Goal: Task Accomplishment & Management: Manage account settings

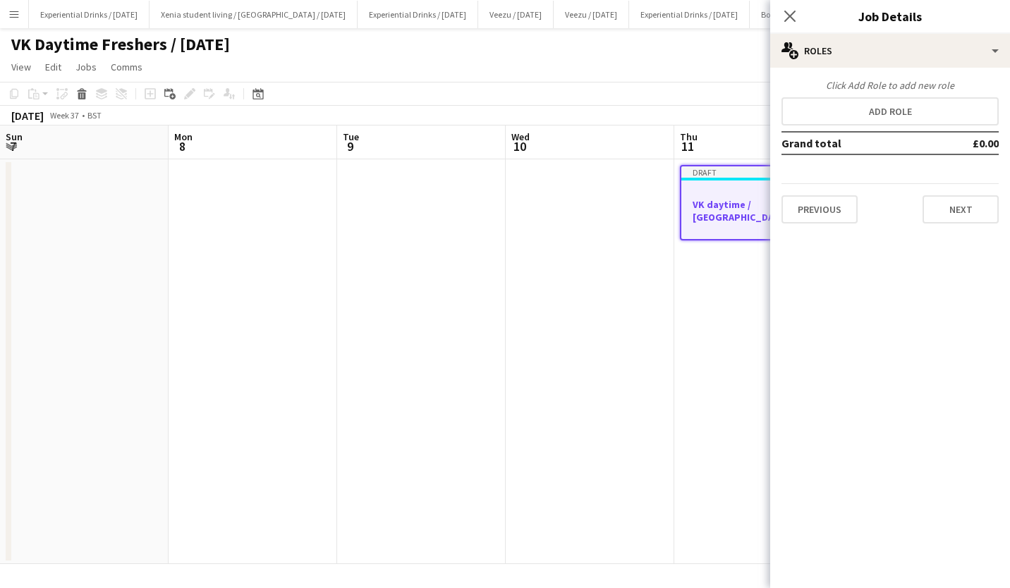
scroll to position [0, 414]
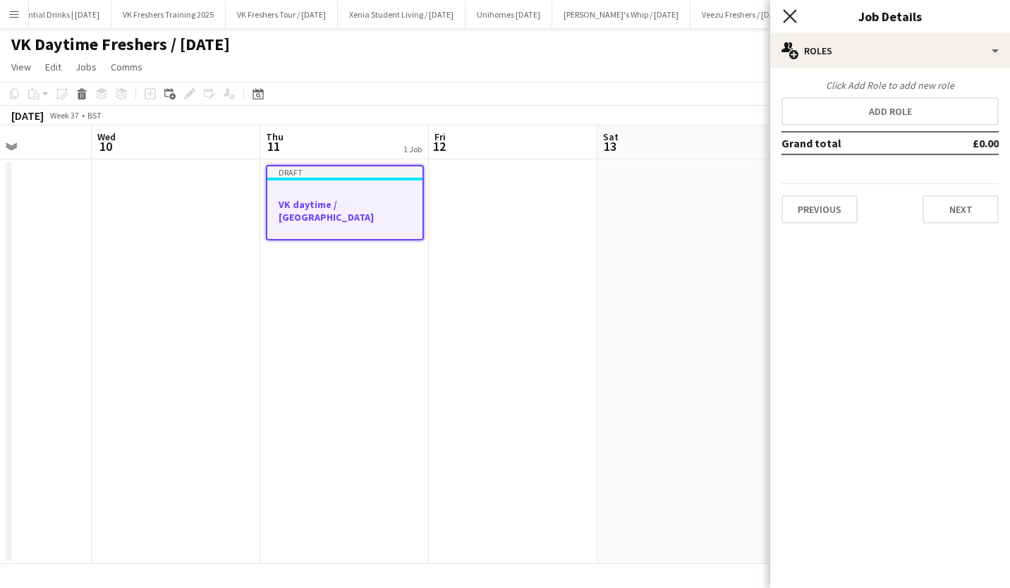
click at [793, 19] on icon at bounding box center [789, 15] width 13 height 13
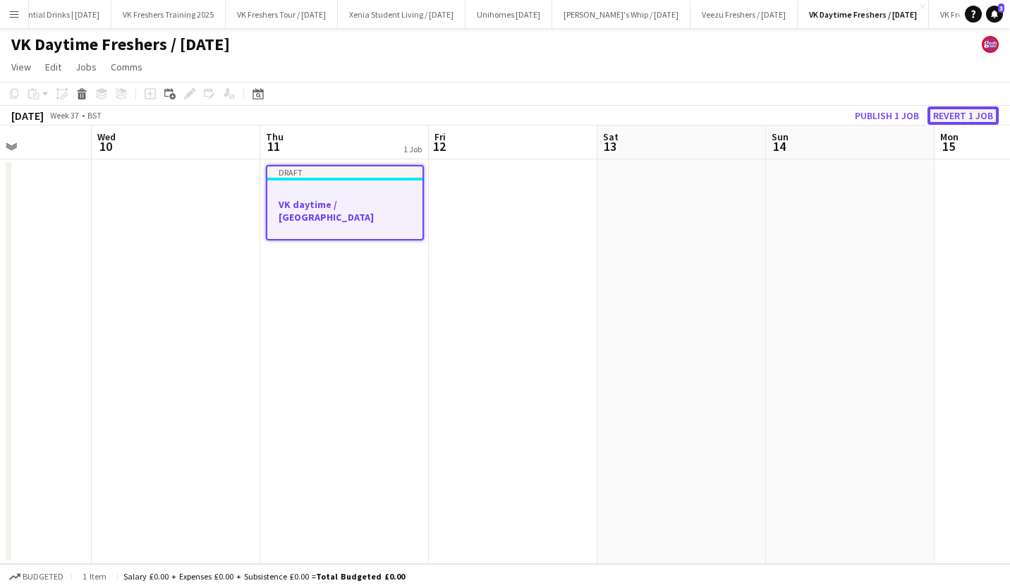
click at [960, 114] on button "Revert 1 job" at bounding box center [962, 115] width 71 height 18
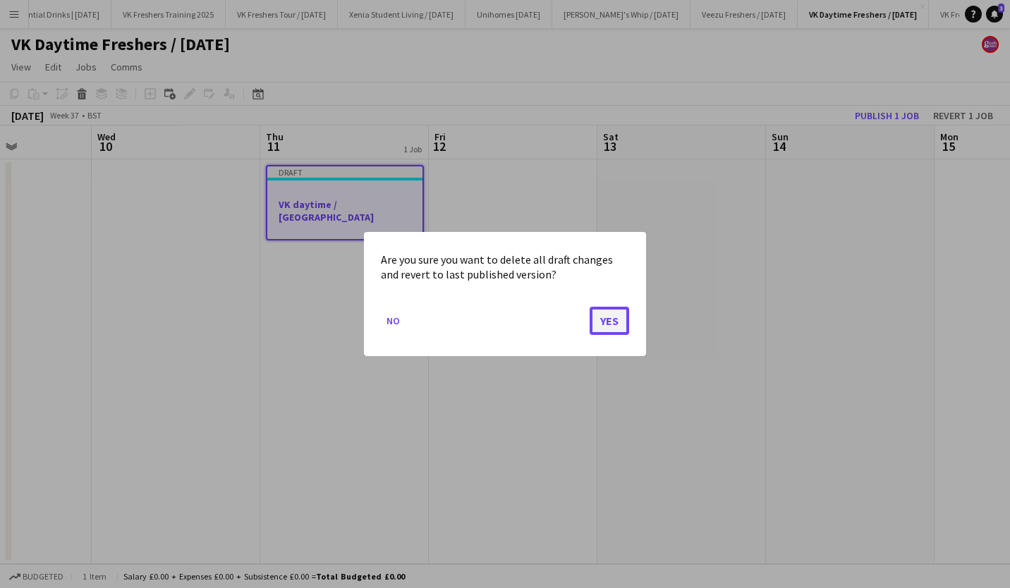
click at [617, 311] on button "Yes" at bounding box center [608, 321] width 39 height 28
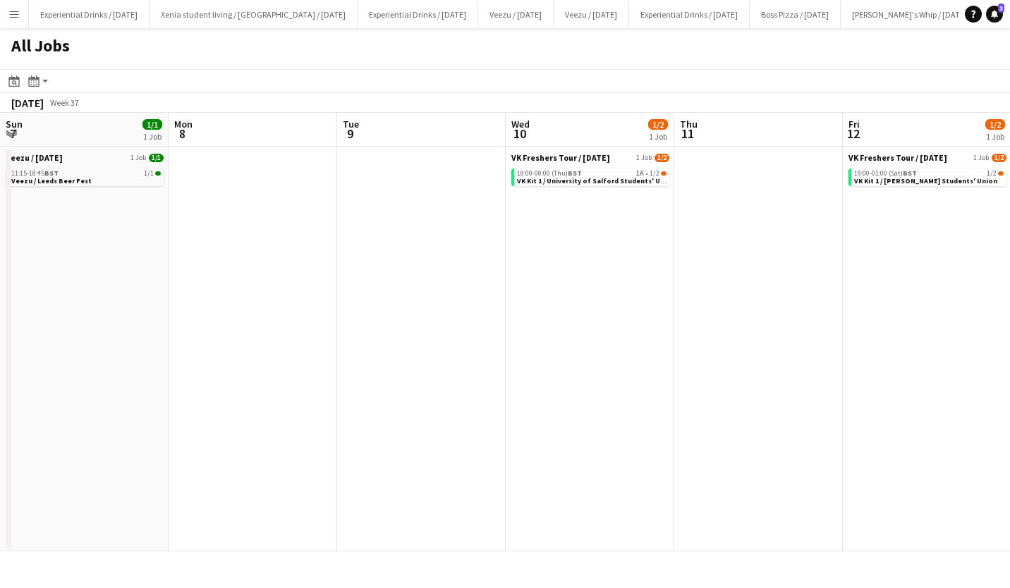
scroll to position [0, 402]
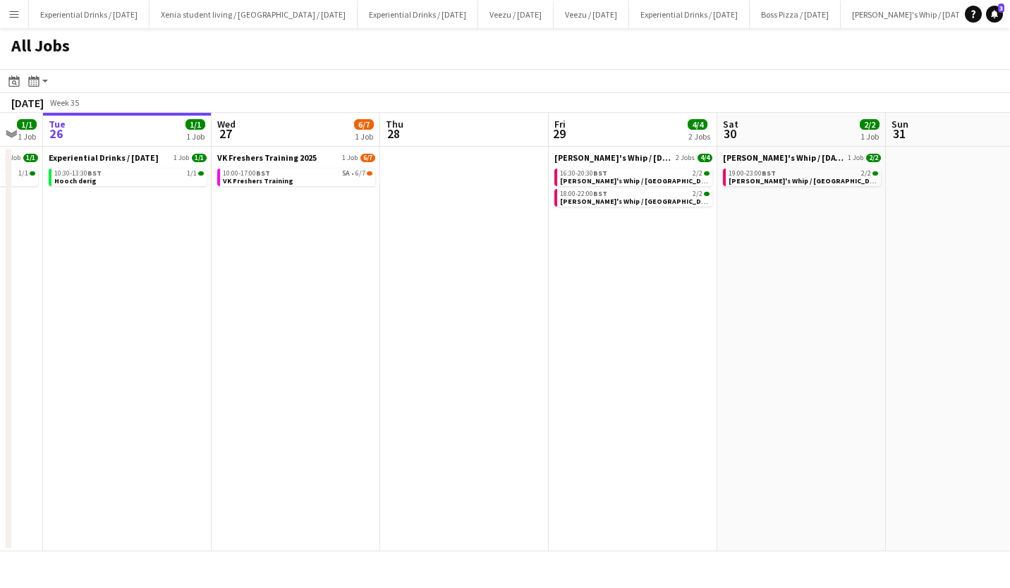
scroll to position [0, 463]
click at [320, 177] on link "10:00-17:00 BST 5A • 6/7 VK Freshers Training" at bounding box center [296, 177] width 149 height 16
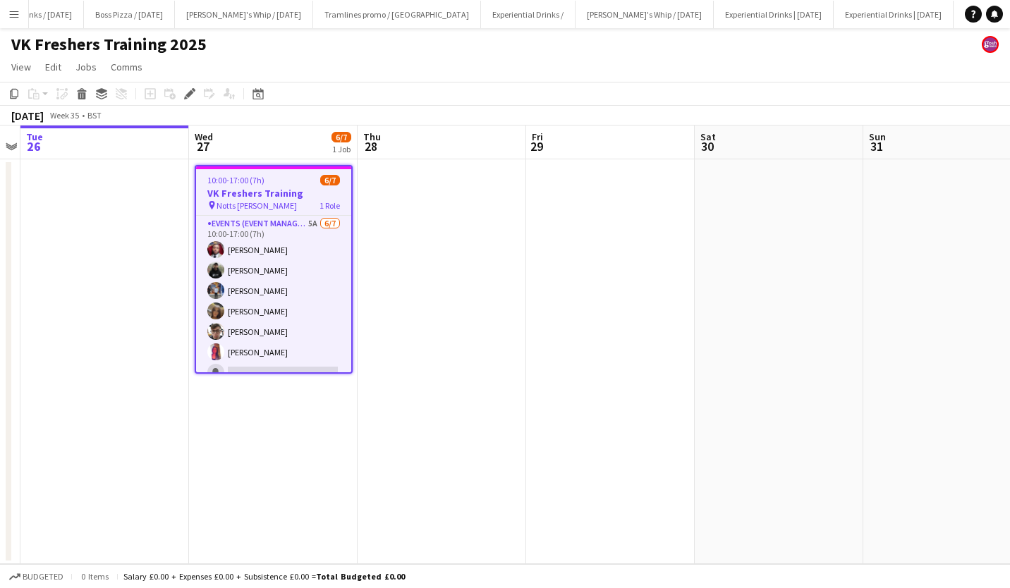
scroll to position [0, 705]
click at [320, 177] on span "6/7" at bounding box center [330, 180] width 20 height 11
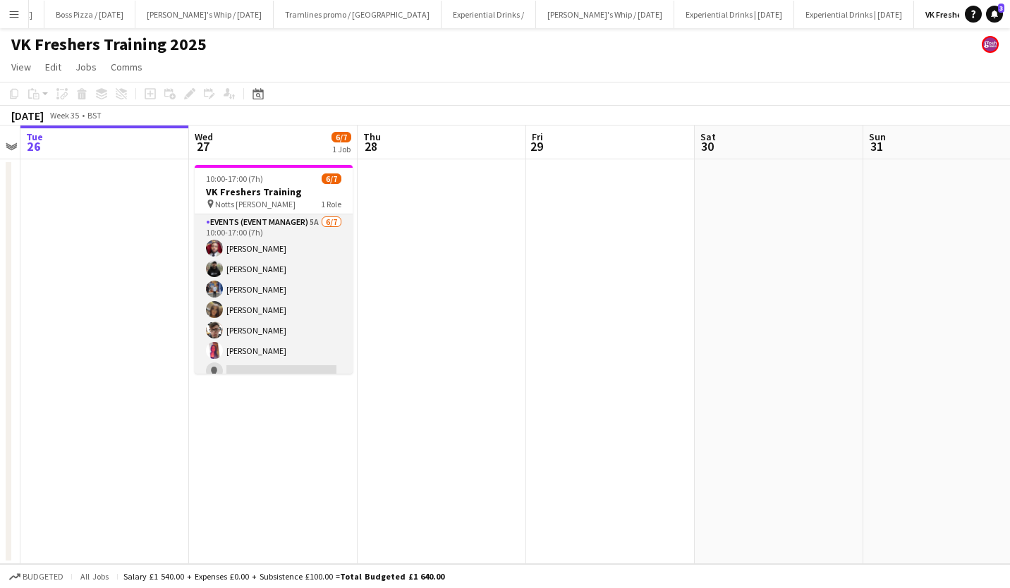
scroll to position [11, 0]
